Goal: Transaction & Acquisition: Purchase product/service

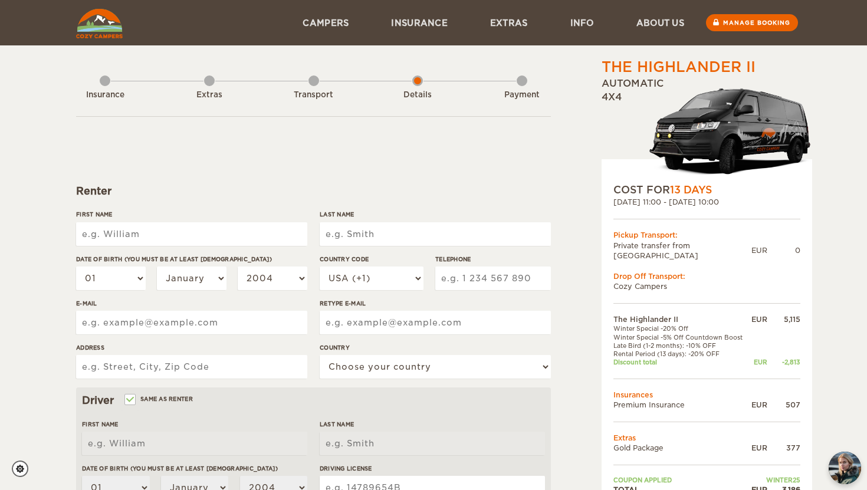
click at [180, 233] on input "First Name" at bounding box center [191, 234] width 231 height 24
type input "Ivan"
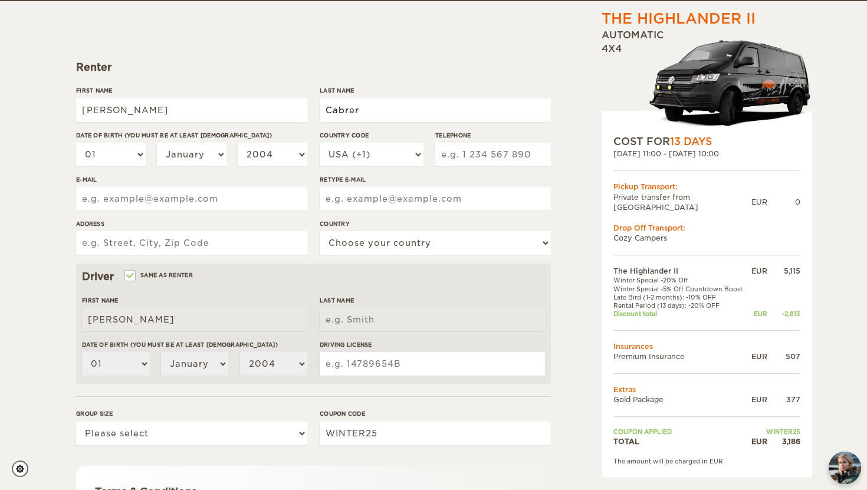
scroll to position [126, 0]
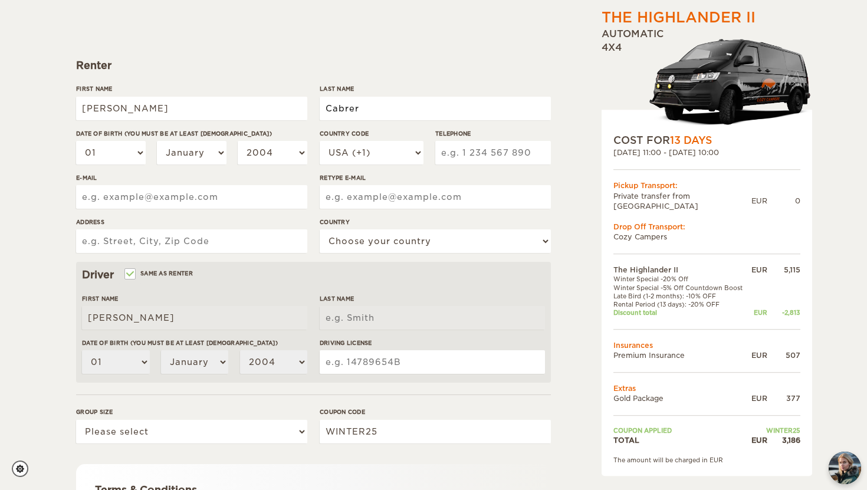
type input "Cabrer"
click at [361, 366] on input "Driving License" at bounding box center [432, 362] width 225 height 24
click at [126, 153] on select "01 02 03 04 05 06 07 08 09 10 11 12 13 14 15 16 17 18 19 20 21 22 23 24 25 26 2…" at bounding box center [111, 153] width 70 height 24
select select "15"
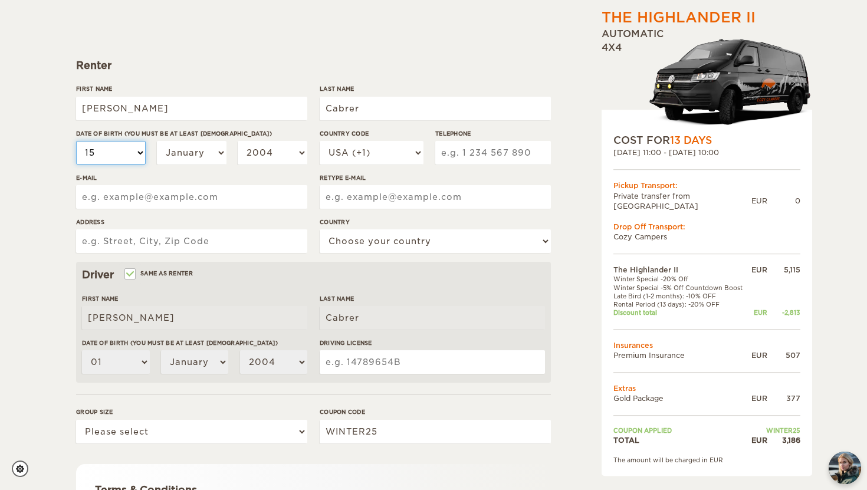
select select "15"
click at [209, 155] on select "January February March April May June July August September October November De…" at bounding box center [192, 153] width 70 height 24
select select "07"
click at [261, 154] on select "2004 2003 2002 2001 2000 1999 1998 1997 1996 1995 1994 1993 1992 1991 1990 1989…" at bounding box center [273, 153] width 70 height 24
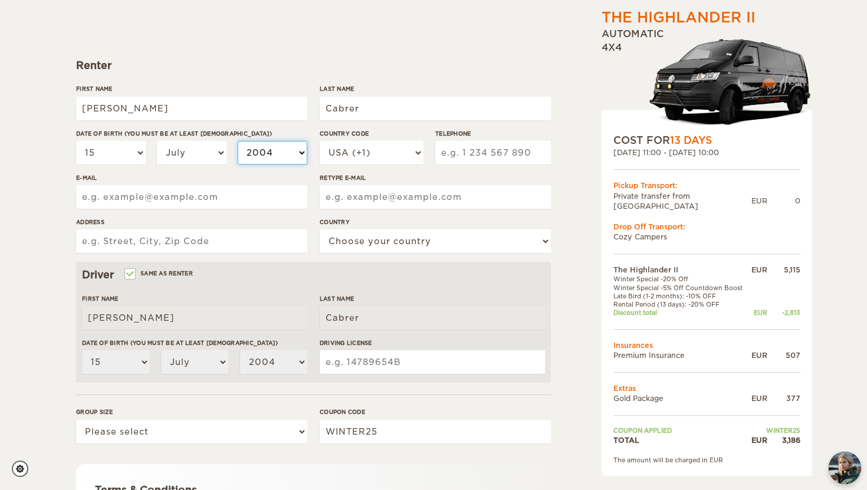
select select "1995"
click at [371, 145] on select "USA (+1) UK (+44) Germany (+49) Algeria (+213) Andorra (+376) Angola (+244) Ang…" at bounding box center [372, 153] width 104 height 24
select select "52"
click at [444, 143] on input "Telephone" at bounding box center [493, 153] width 116 height 24
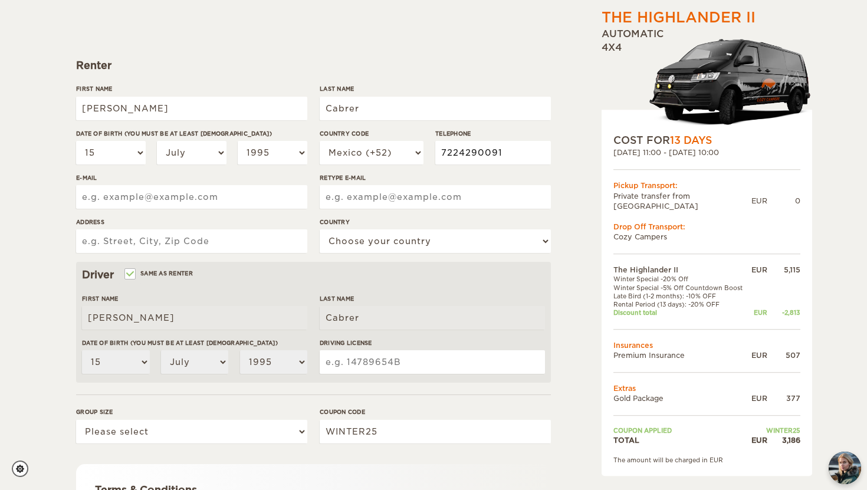
type input "7224290091"
click at [148, 196] on input "E-mail" at bounding box center [191, 197] width 231 height 24
type input "drakvan@icloud.com"
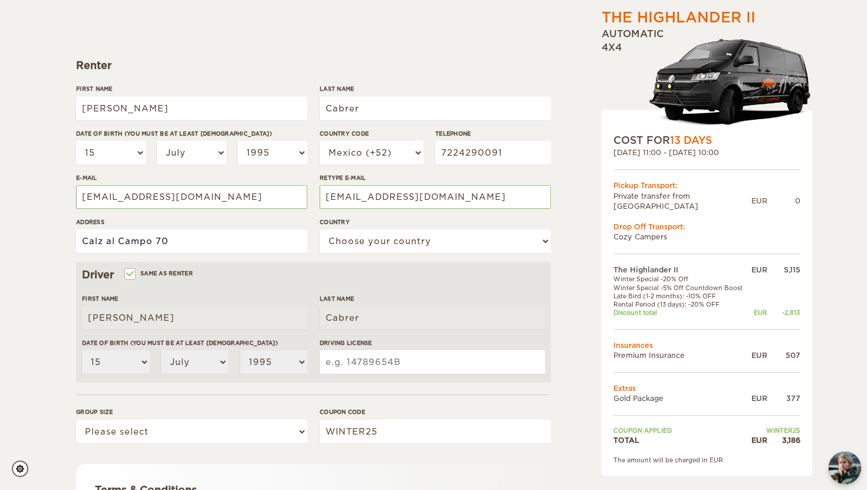
type input "Calz al Campo 70"
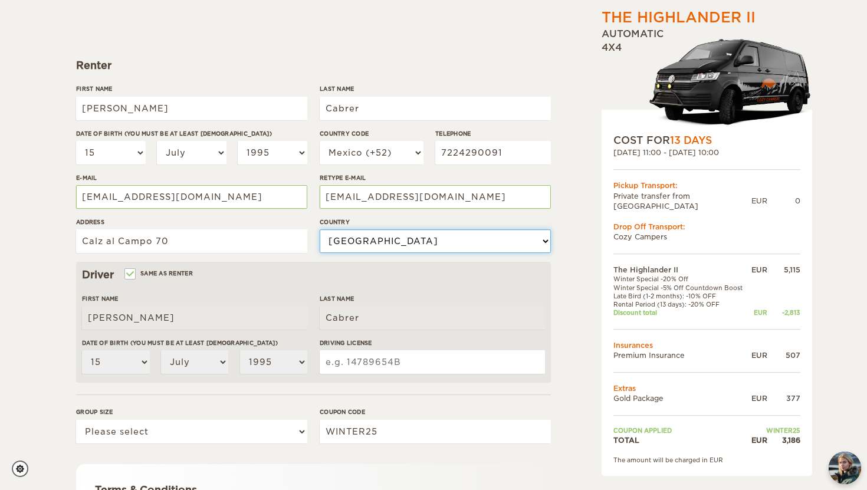
select select "133"
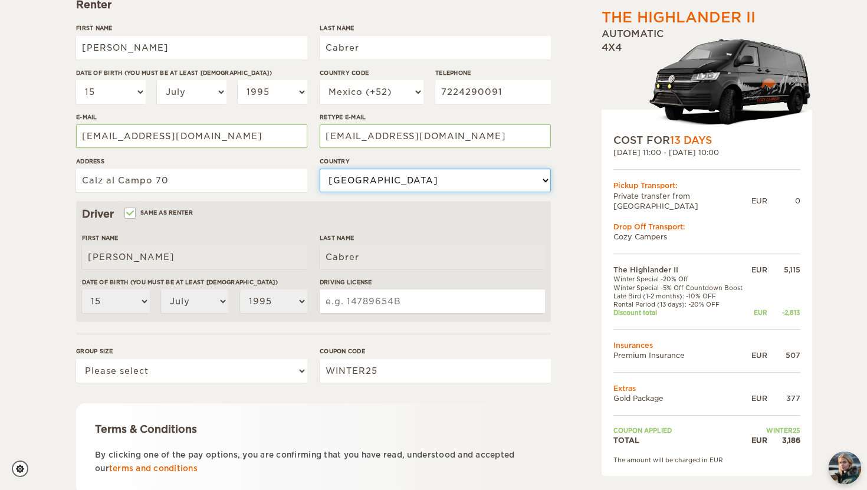
scroll to position [200, 0]
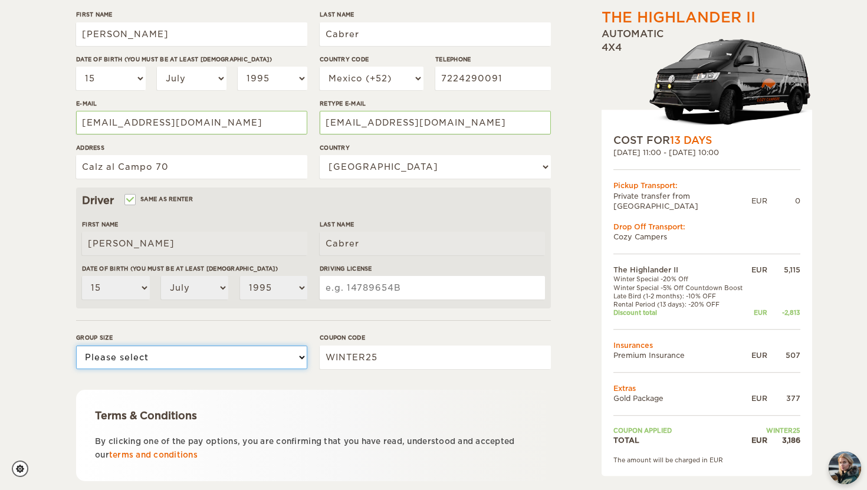
click at [141, 357] on select "Please select 1 2" at bounding box center [191, 358] width 231 height 24
select select "2"
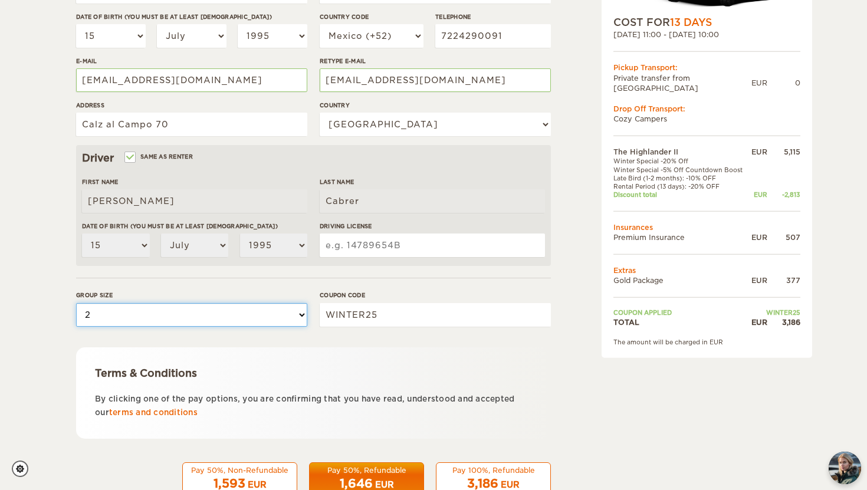
scroll to position [277, 0]
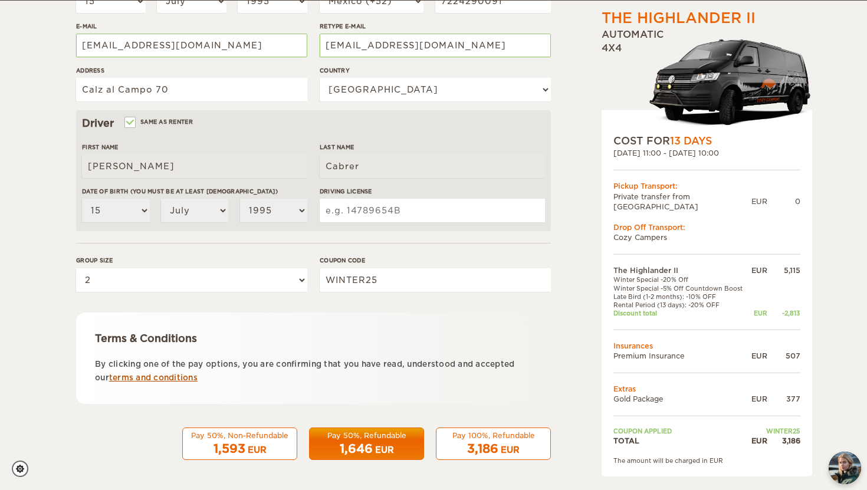
click at [159, 377] on link "terms and conditions" at bounding box center [153, 377] width 88 height 9
click at [404, 442] on div "1,646 EUR" at bounding box center [367, 449] width 100 height 17
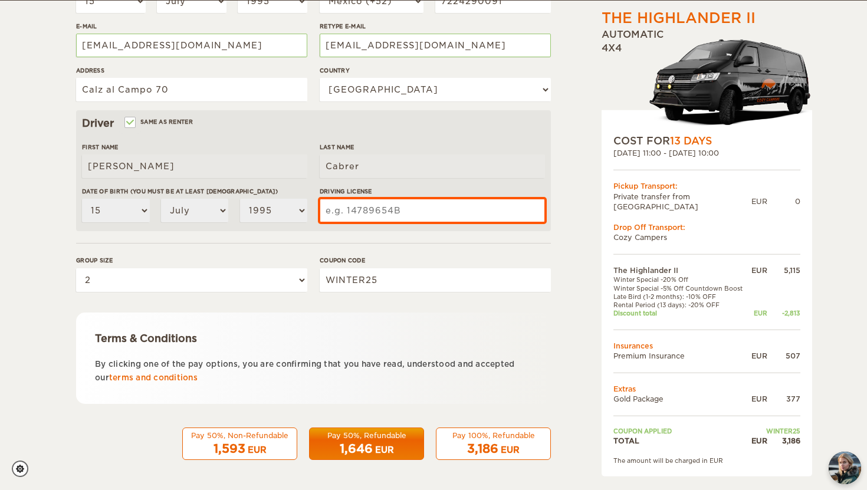
click at [386, 213] on input "Driving License" at bounding box center [432, 211] width 225 height 24
paste input "700000097035"
type input "700000097035"
click at [386, 454] on div "EUR" at bounding box center [384, 450] width 19 height 12
click at [420, 203] on input "700000097035" at bounding box center [432, 211] width 225 height 24
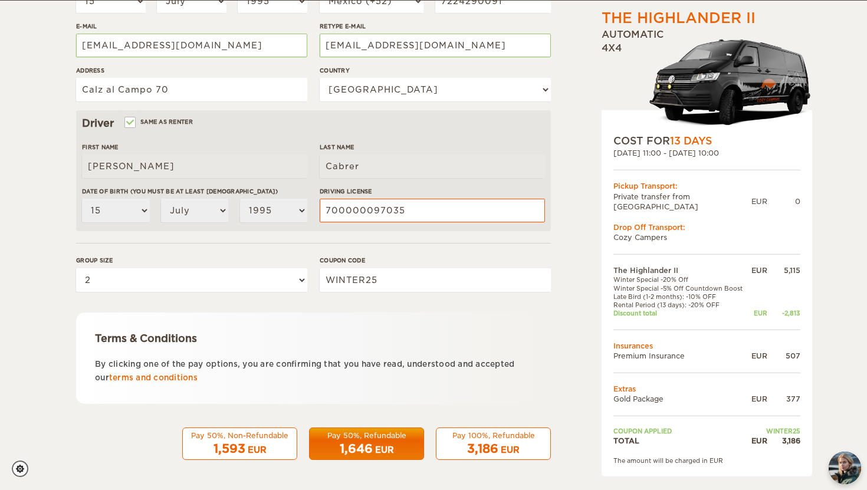
click at [478, 364] on p "By clicking one of the pay options, you are confirming that you have read, unde…" at bounding box center [313, 371] width 437 height 28
drag, startPoint x: 614, startPoint y: 335, endPoint x: 675, endPoint y: 336, distance: 60.7
click at [675, 340] on td "Insurances" at bounding box center [706, 345] width 187 height 10
drag, startPoint x: 614, startPoint y: 386, endPoint x: 684, endPoint y: 383, distance: 70.3
click at [684, 383] on tbody "The Highlander II EUR 5,115 Winter Special -20% Off Winter Special -5% Off Coun…" at bounding box center [706, 355] width 187 height 180
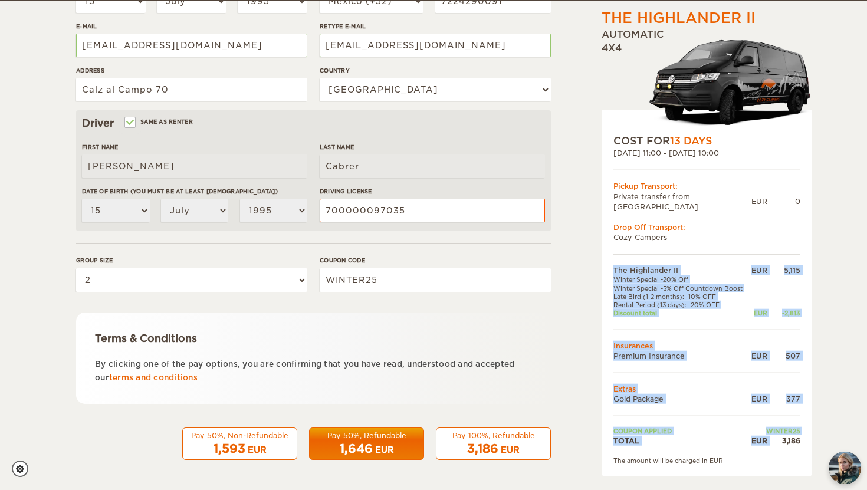
drag, startPoint x: 780, startPoint y: 428, endPoint x: 811, endPoint y: 423, distance: 30.9
click at [811, 423] on div "COST FOR 13 Days 07. Oct 2025 11:00 - 20. Oct 2025 10:00 Pickup Transport: Priv…" at bounding box center [706, 293] width 211 height 366
click at [358, 433] on div "Pay 50%, Refundable" at bounding box center [367, 435] width 100 height 10
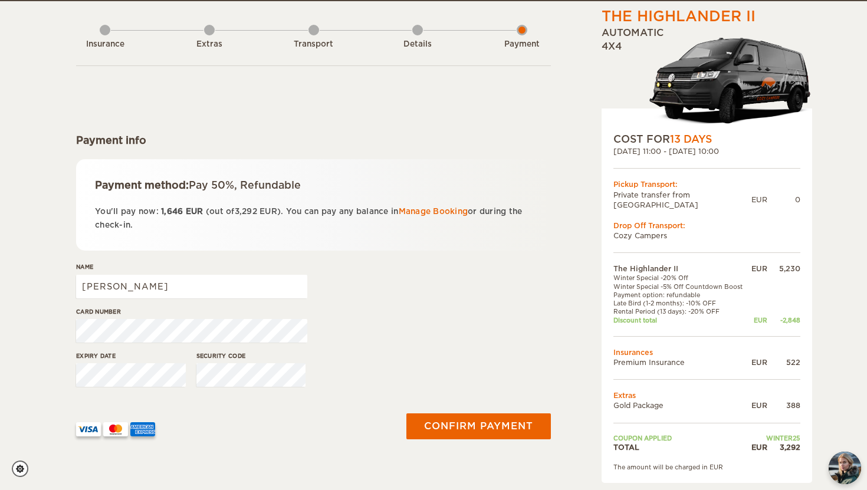
scroll to position [52, 0]
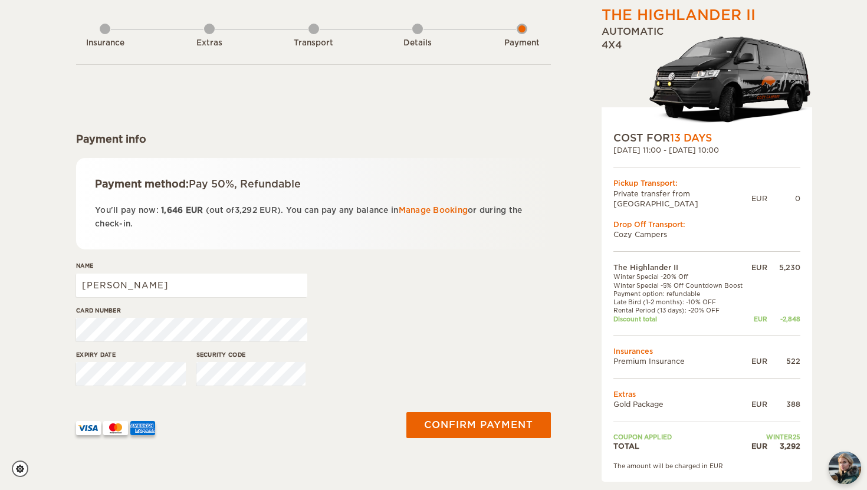
click at [452, 271] on div "Name Ivan" at bounding box center [313, 283] width 475 height 44
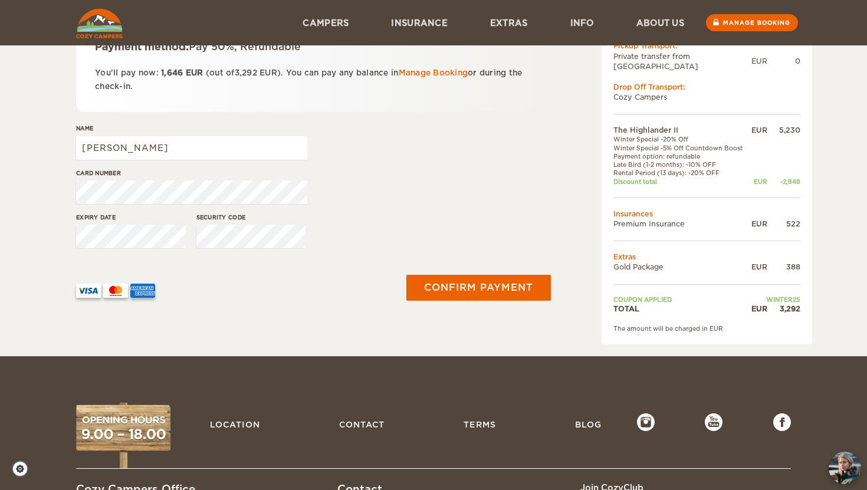
scroll to position [0, 0]
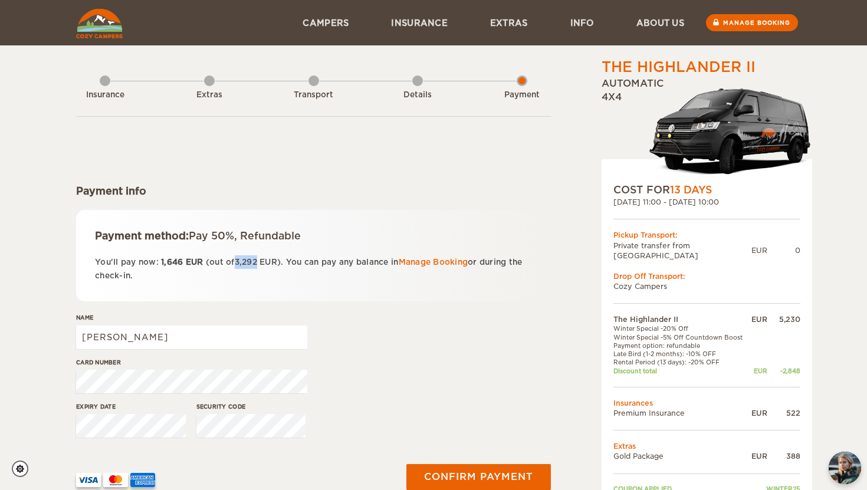
drag, startPoint x: 236, startPoint y: 259, endPoint x: 260, endPoint y: 259, distance: 23.6
click at [260, 259] on p "You'll pay now: 1,646 EUR (out of 3,292 EUR ). You can pay any balance in Manag…" at bounding box center [313, 269] width 437 height 28
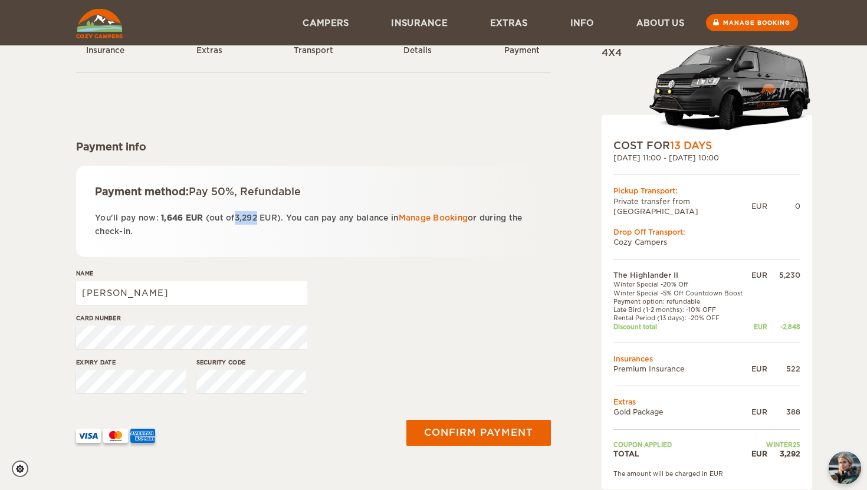
scroll to position [47, 0]
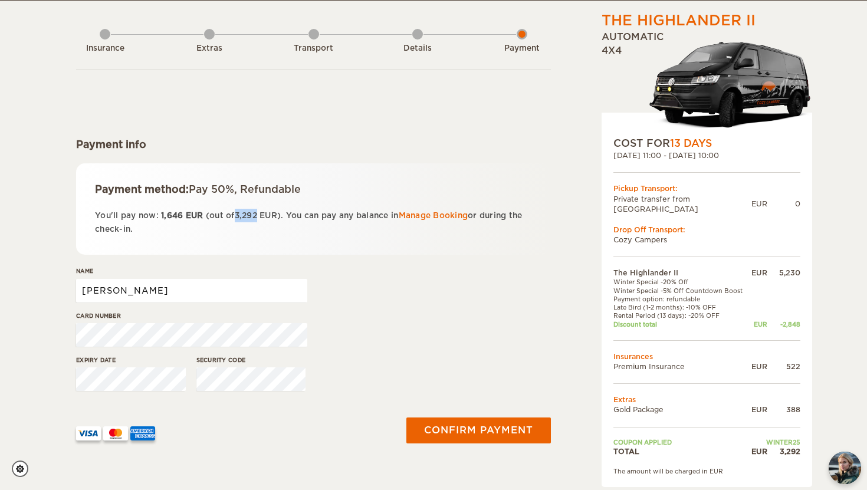
click at [208, 296] on input "Ivan" at bounding box center [191, 291] width 231 height 24
type input "Ivan Cabrer Trevilla"
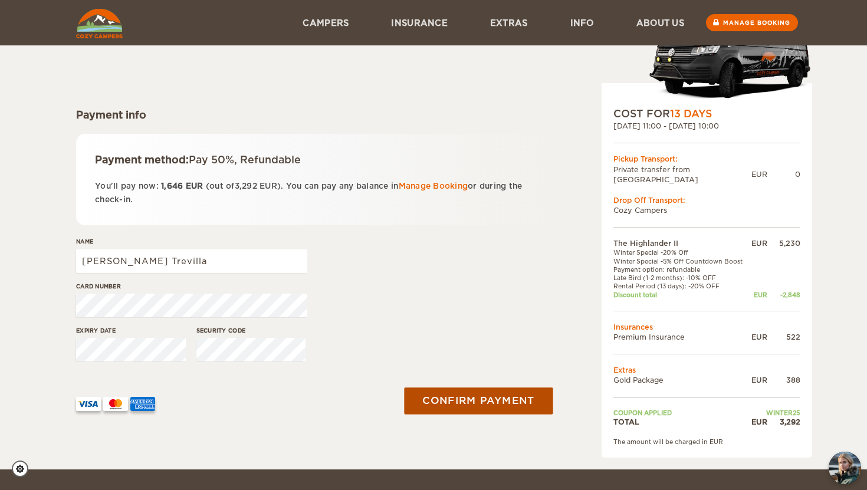
scroll to position [60, 0]
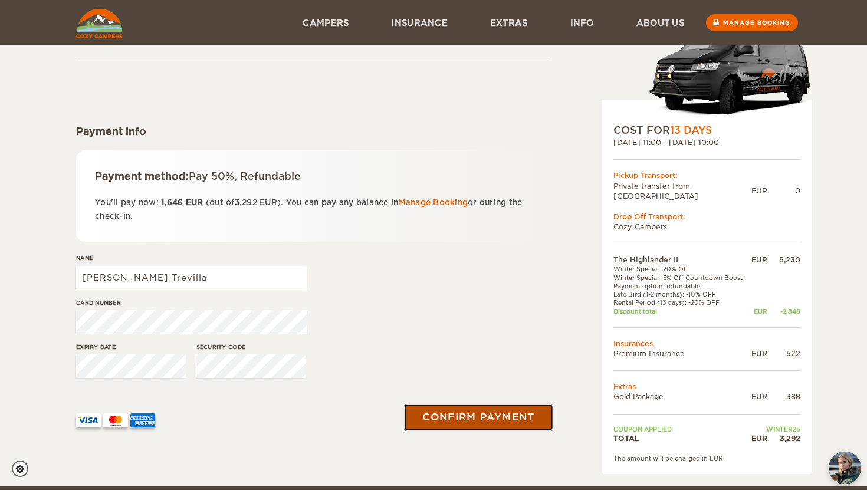
click at [452, 416] on button "Confirm payment" at bounding box center [478, 418] width 149 height 27
